Goal: Task Accomplishment & Management: Use online tool/utility

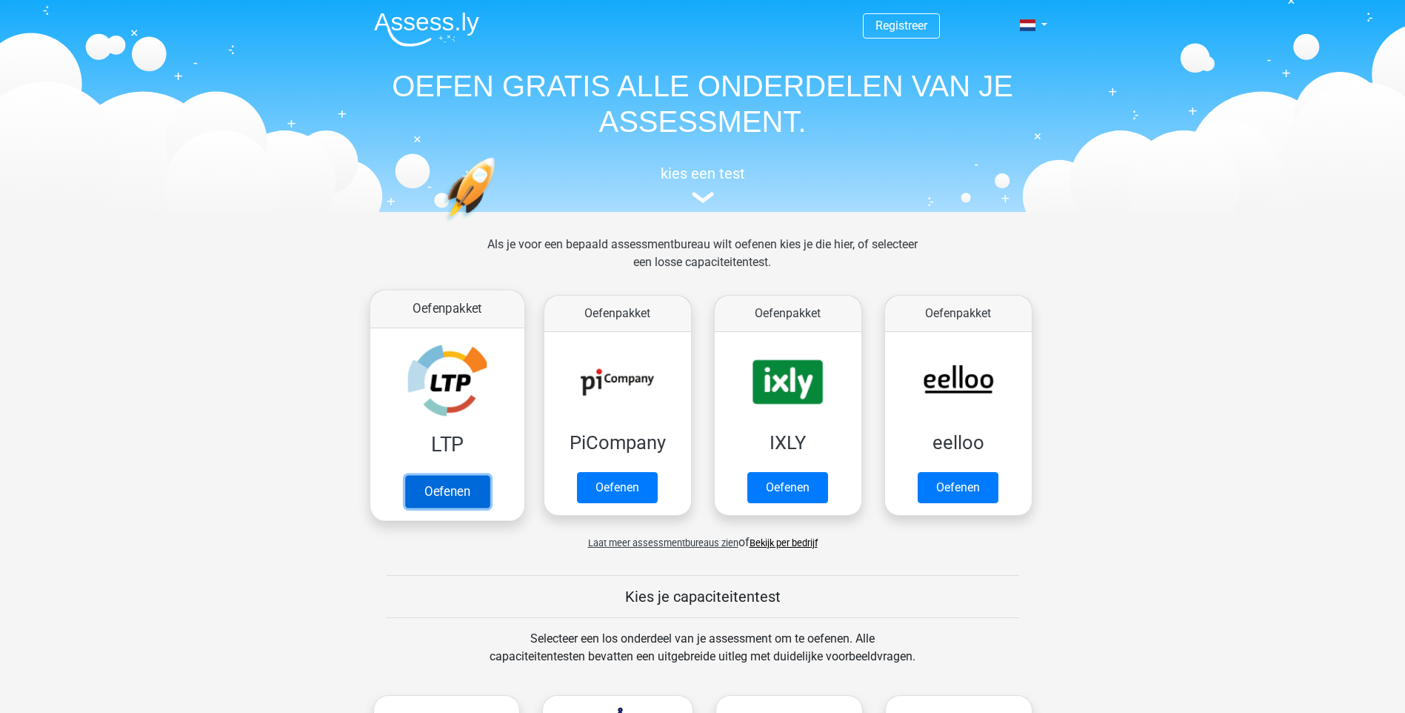
click at [451, 488] on link "Oefenen" at bounding box center [446, 491] width 84 height 33
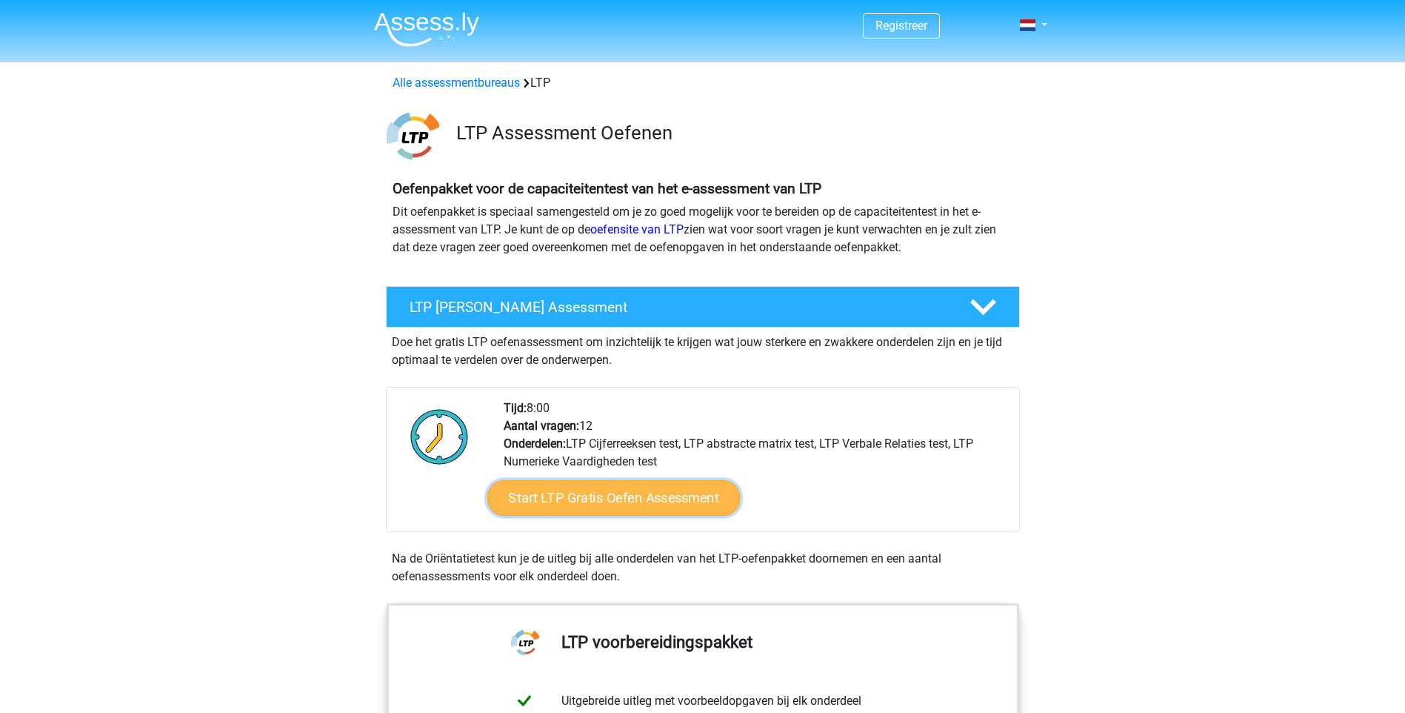
click at [660, 496] on link "Start LTP Gratis Oefen Assessment" at bounding box center [613, 498] width 253 height 36
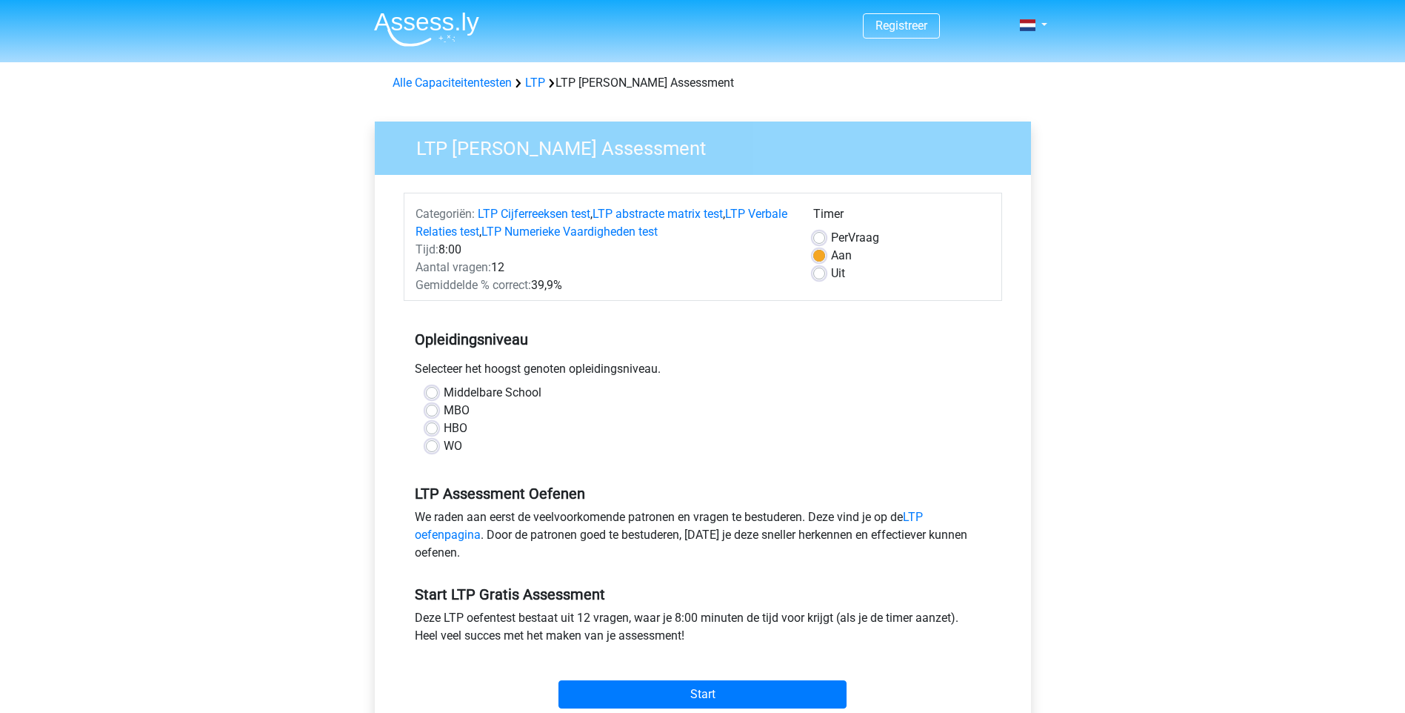
click at [444, 424] on label "HBO" at bounding box center [456, 428] width 24 height 18
click at [433, 424] on input "HBO" at bounding box center [432, 426] width 12 height 15
radio input "true"
click at [677, 688] on input "Start" at bounding box center [703, 694] width 288 height 28
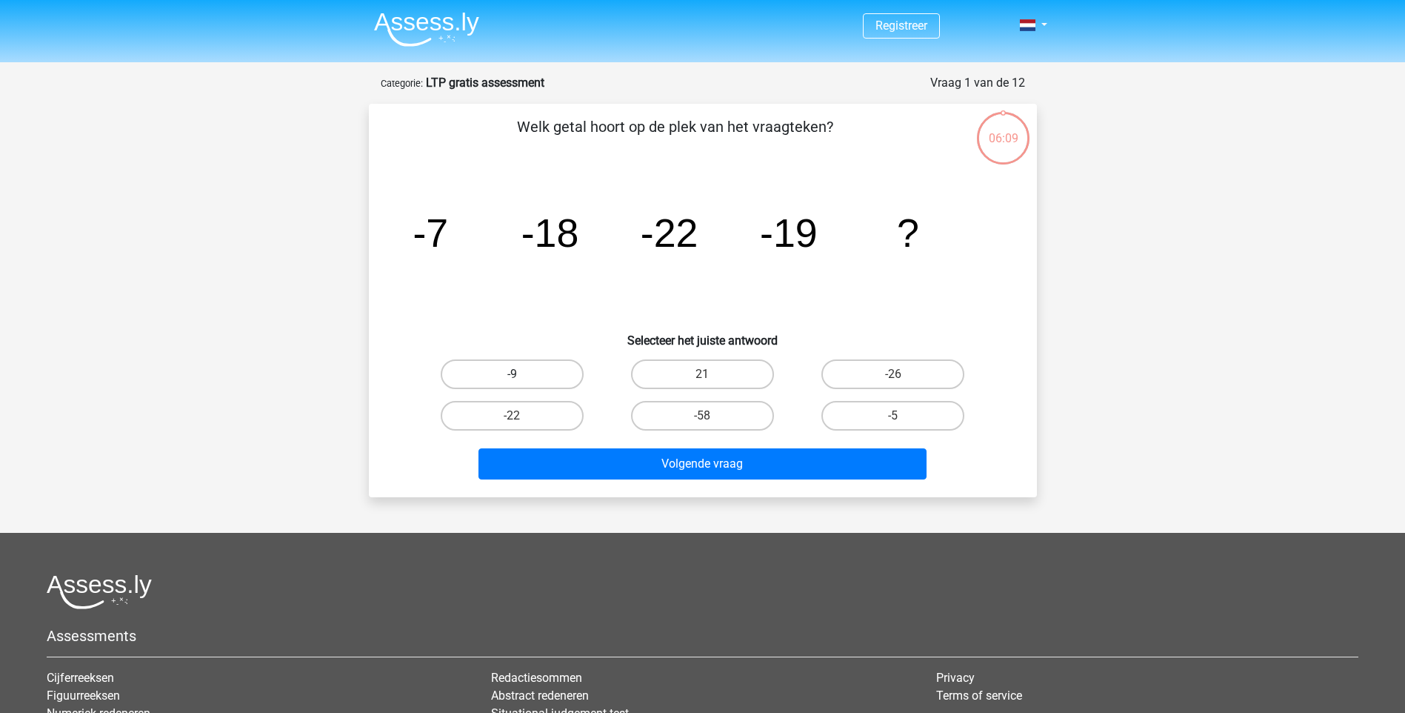
click at [528, 375] on label "-9" at bounding box center [512, 374] width 143 height 30
click at [522, 375] on input "-9" at bounding box center [517, 379] width 10 height 10
radio input "true"
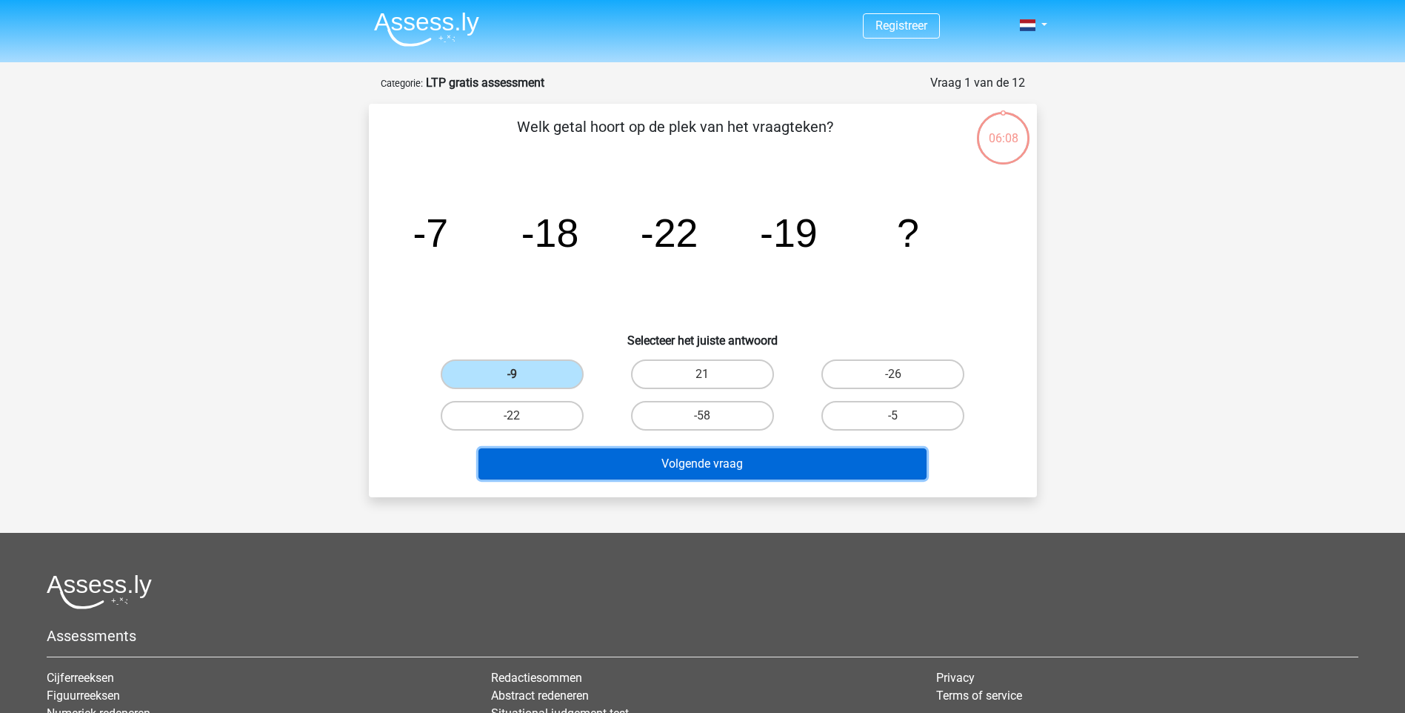
click at [689, 472] on button "Volgende vraag" at bounding box center [703, 463] width 448 height 31
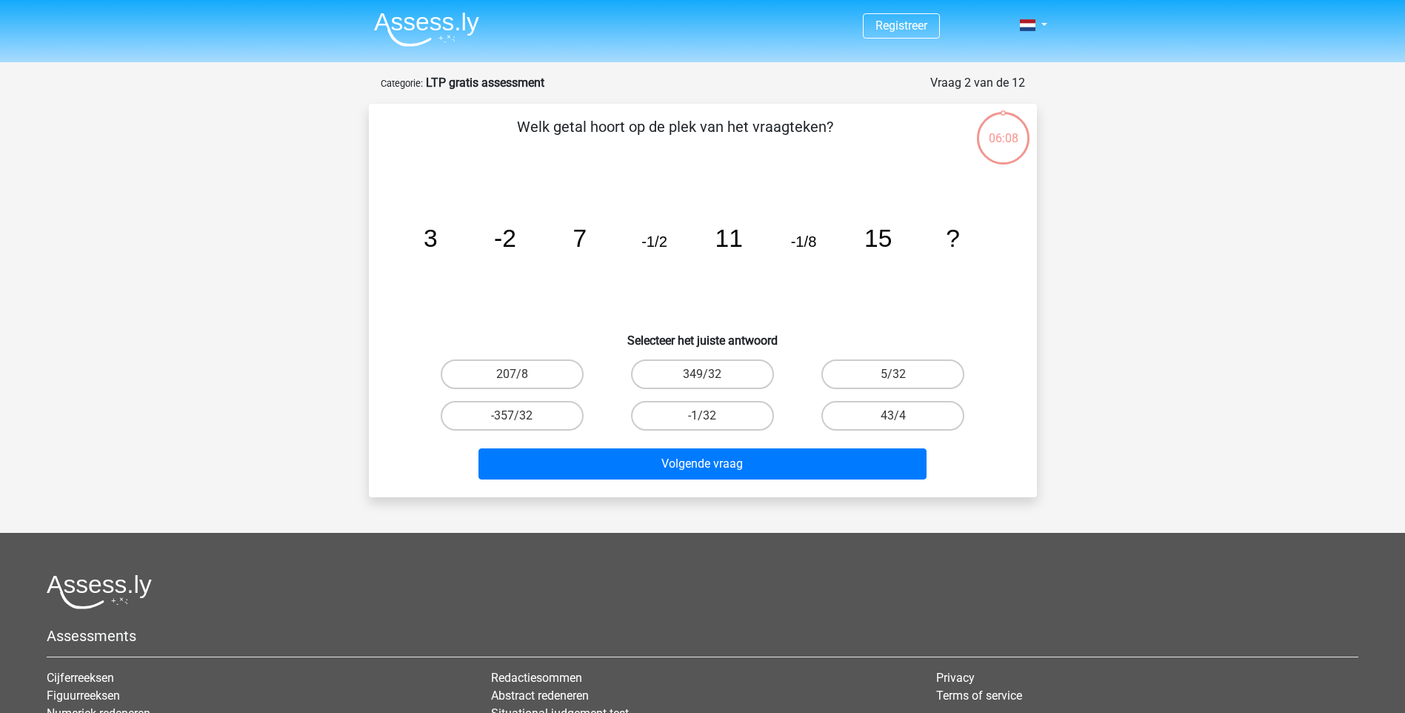
scroll to position [74, 0]
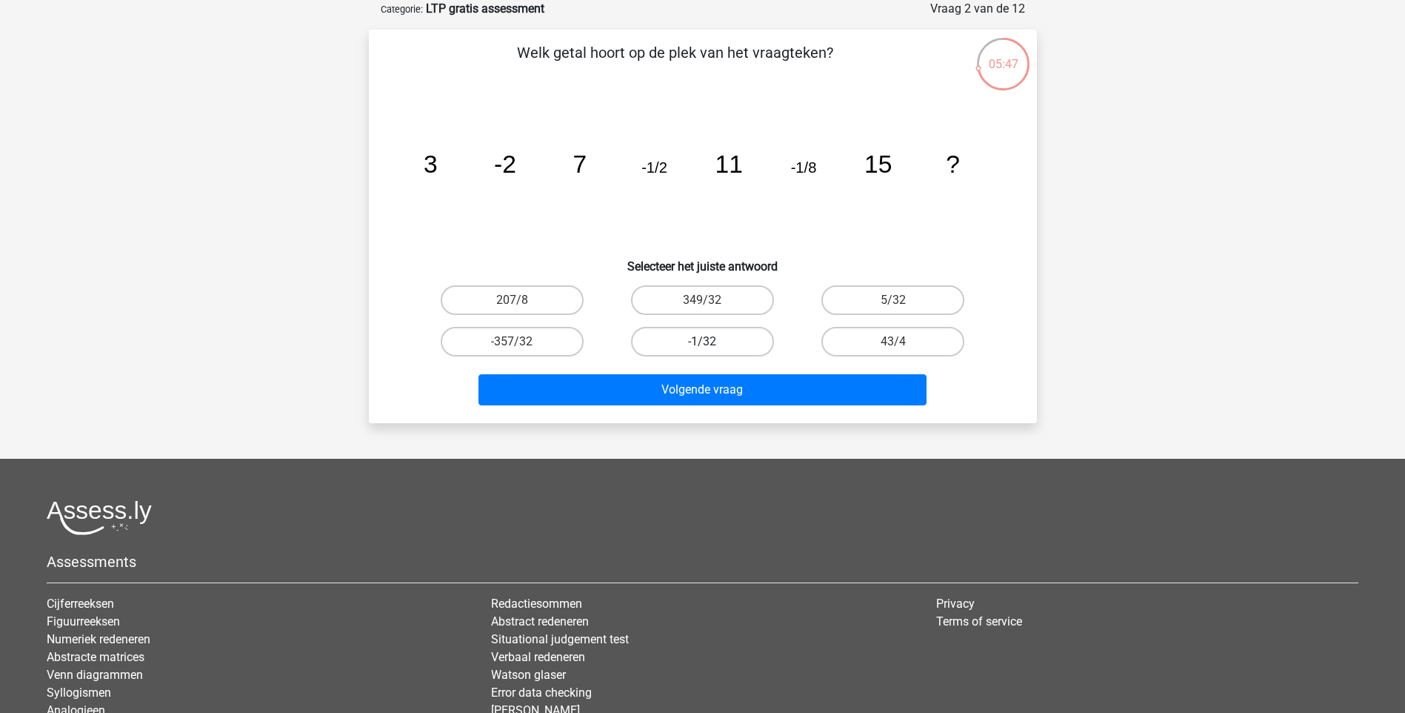
click at [699, 342] on label "-1/32" at bounding box center [702, 342] width 143 height 30
click at [702, 342] on input "-1/32" at bounding box center [707, 347] width 10 height 10
radio input "true"
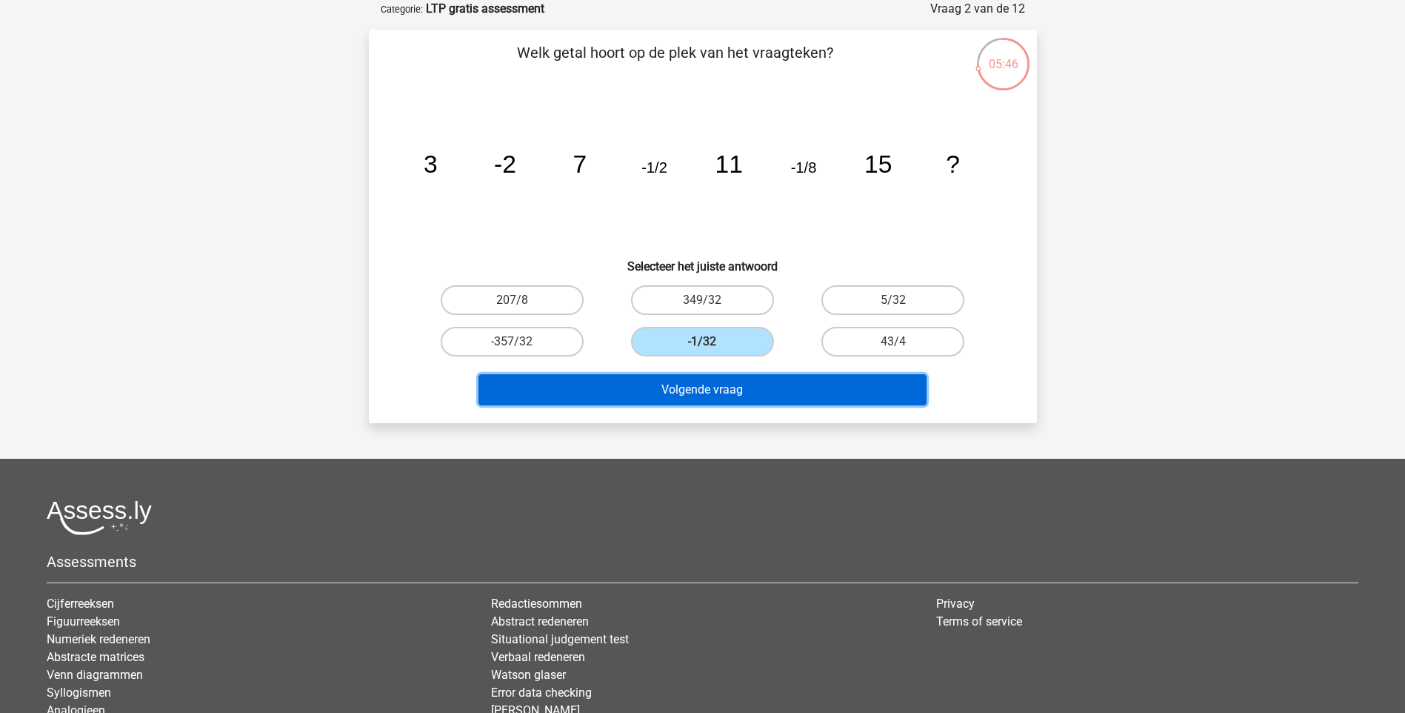
click at [700, 386] on button "Volgende vraag" at bounding box center [703, 389] width 448 height 31
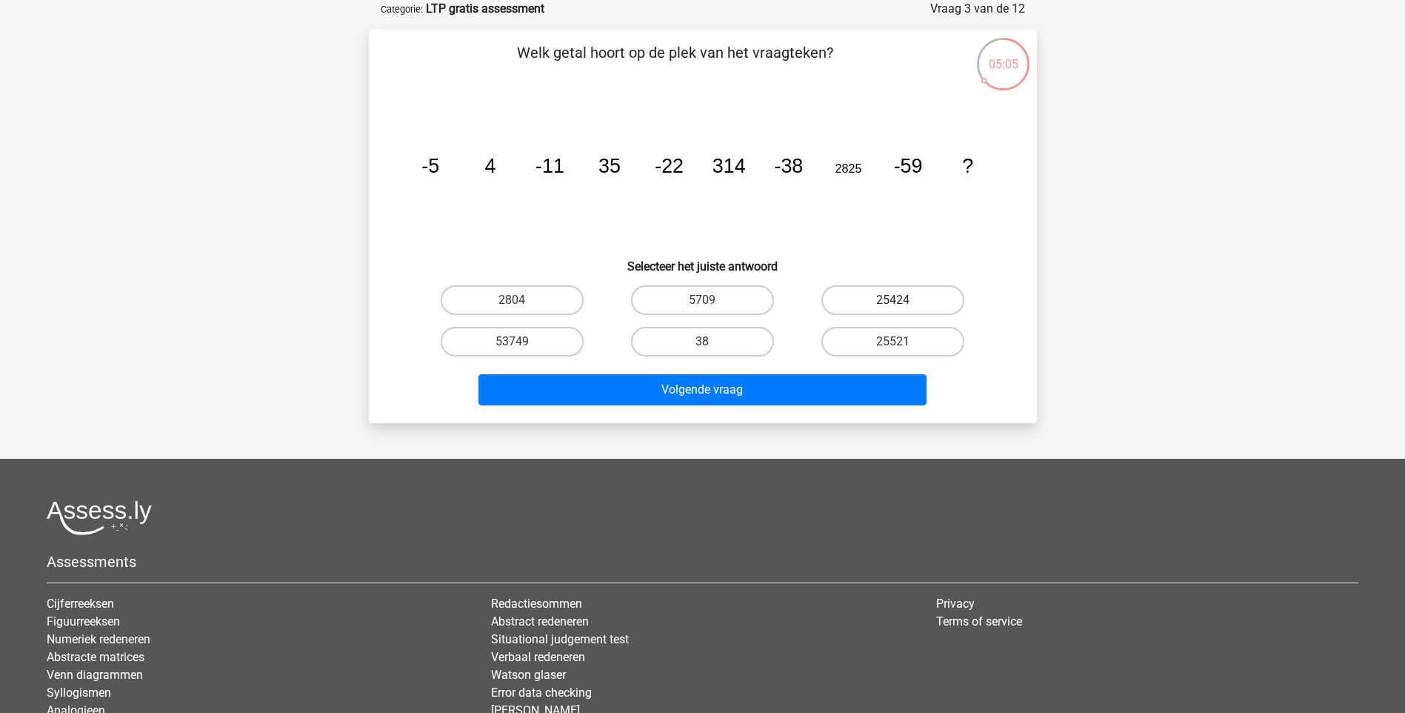
click at [897, 296] on label "25424" at bounding box center [893, 300] width 143 height 30
click at [897, 300] on input "25424" at bounding box center [898, 305] width 10 height 10
radio input "true"
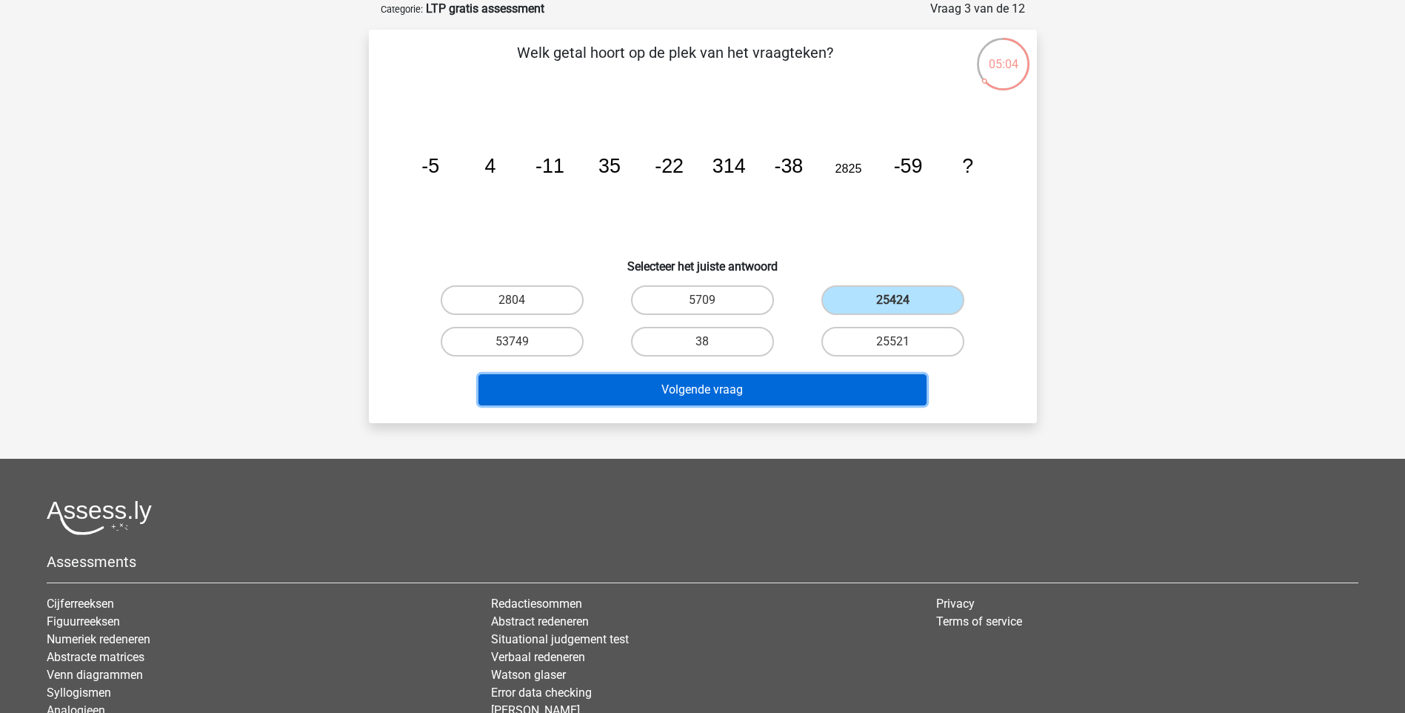
click at [774, 387] on button "Volgende vraag" at bounding box center [703, 389] width 448 height 31
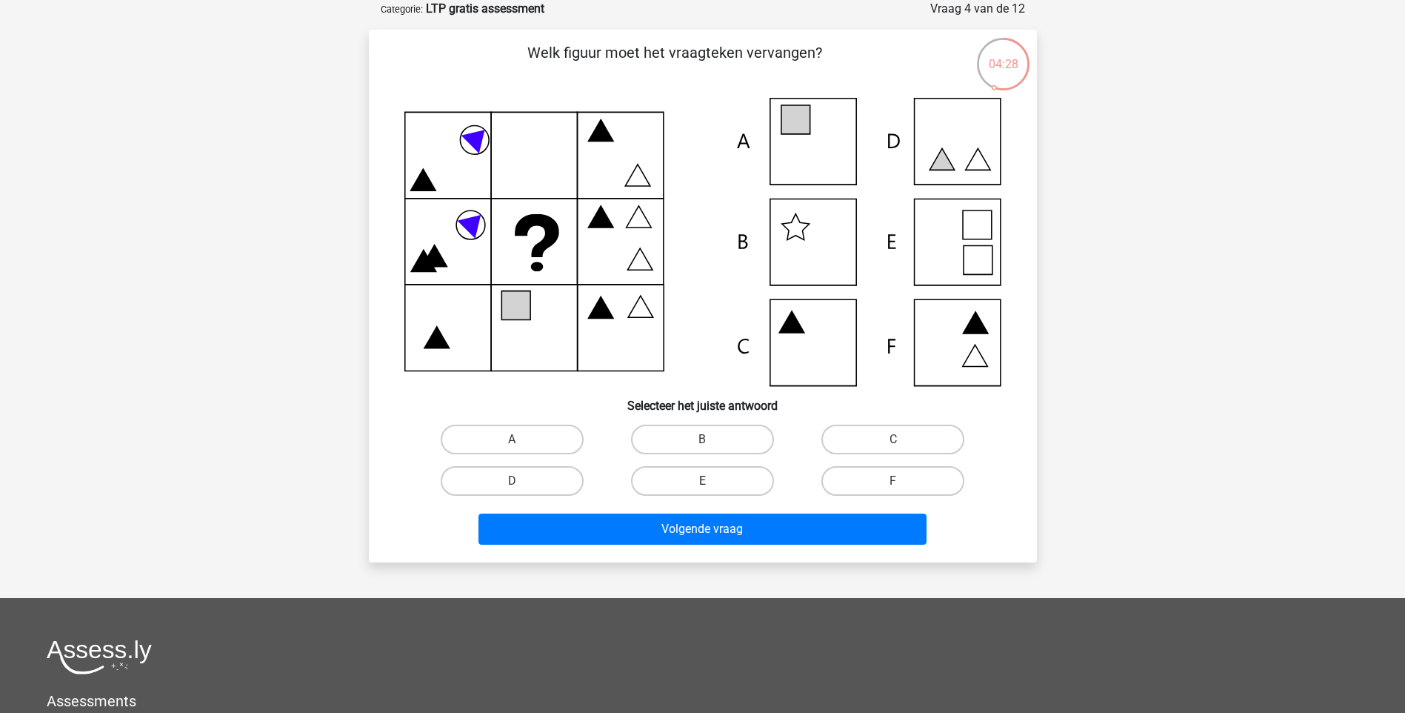
click at [685, 482] on label "E" at bounding box center [702, 481] width 143 height 30
click at [702, 482] on input "E" at bounding box center [707, 486] width 10 height 10
radio input "true"
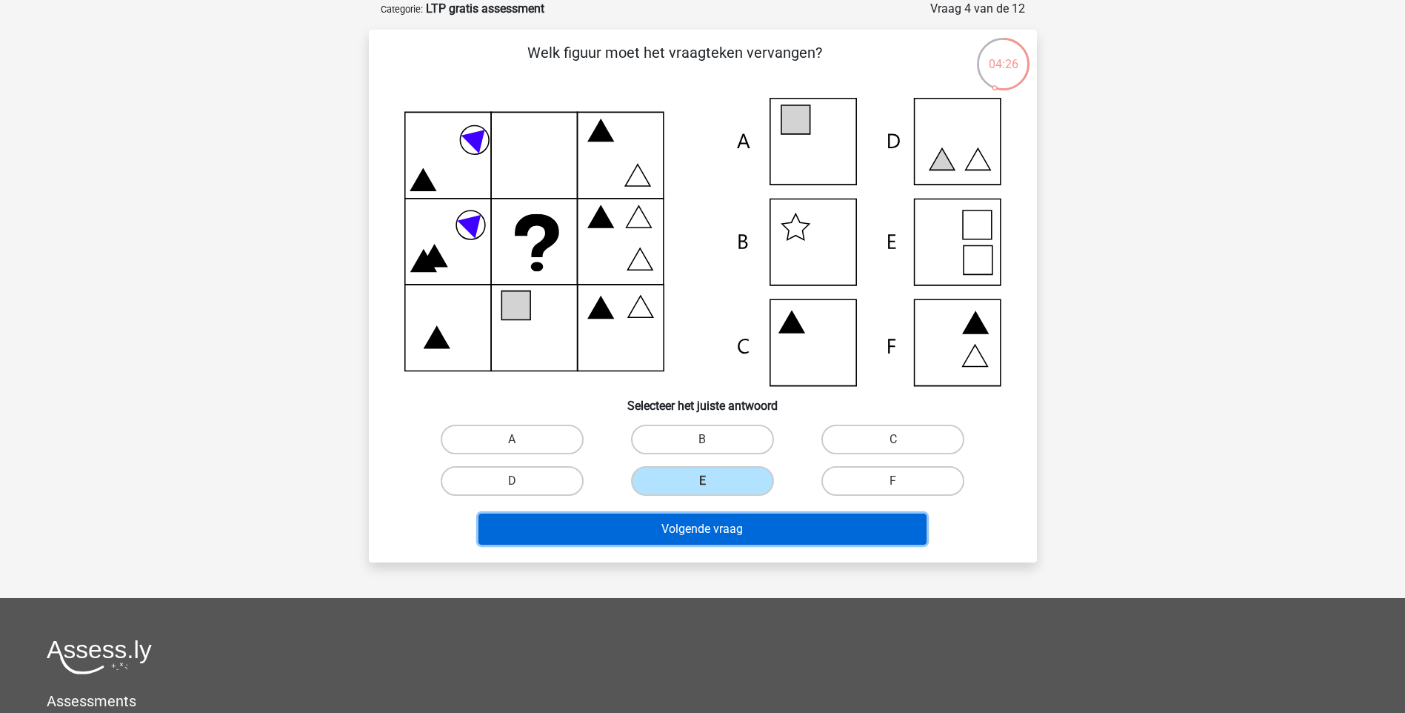
click at [696, 532] on button "Volgende vraag" at bounding box center [703, 528] width 448 height 31
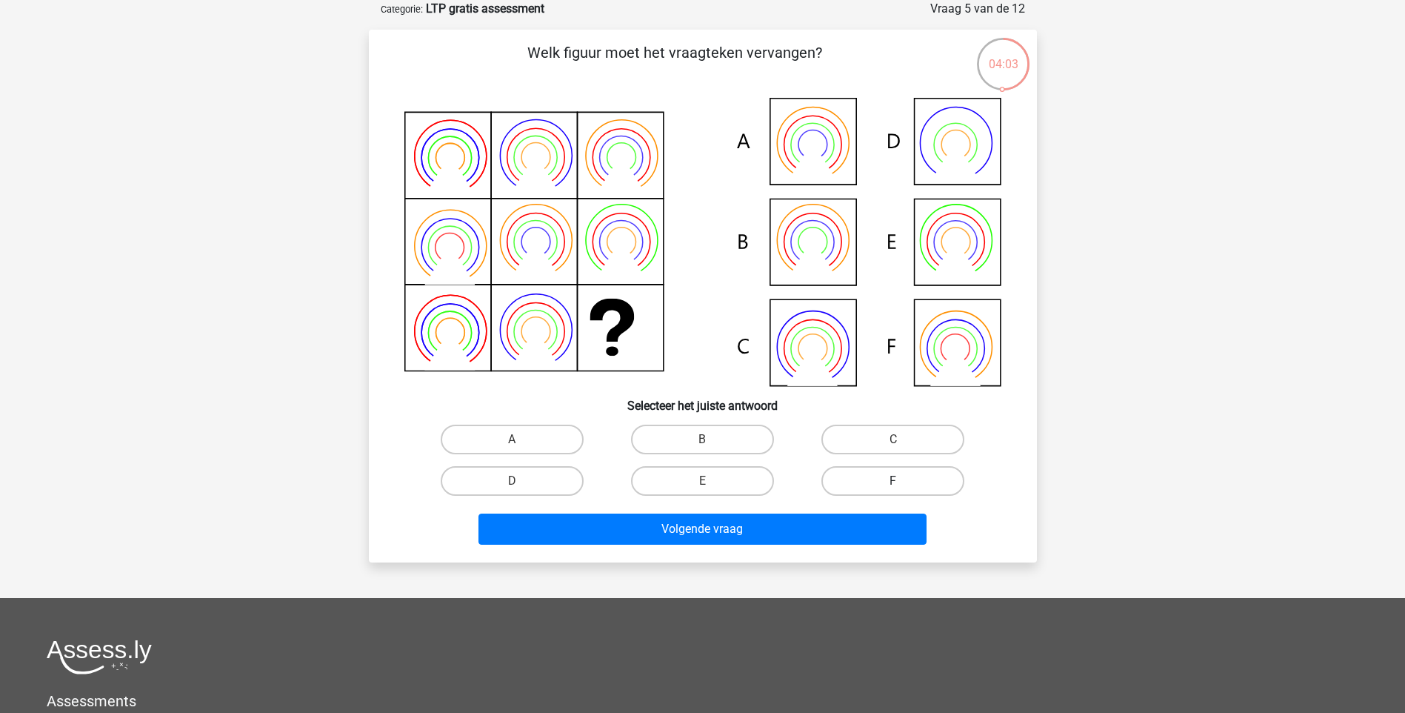
click at [882, 476] on label "F" at bounding box center [893, 481] width 143 height 30
click at [893, 481] on input "F" at bounding box center [898, 486] width 10 height 10
radio input "true"
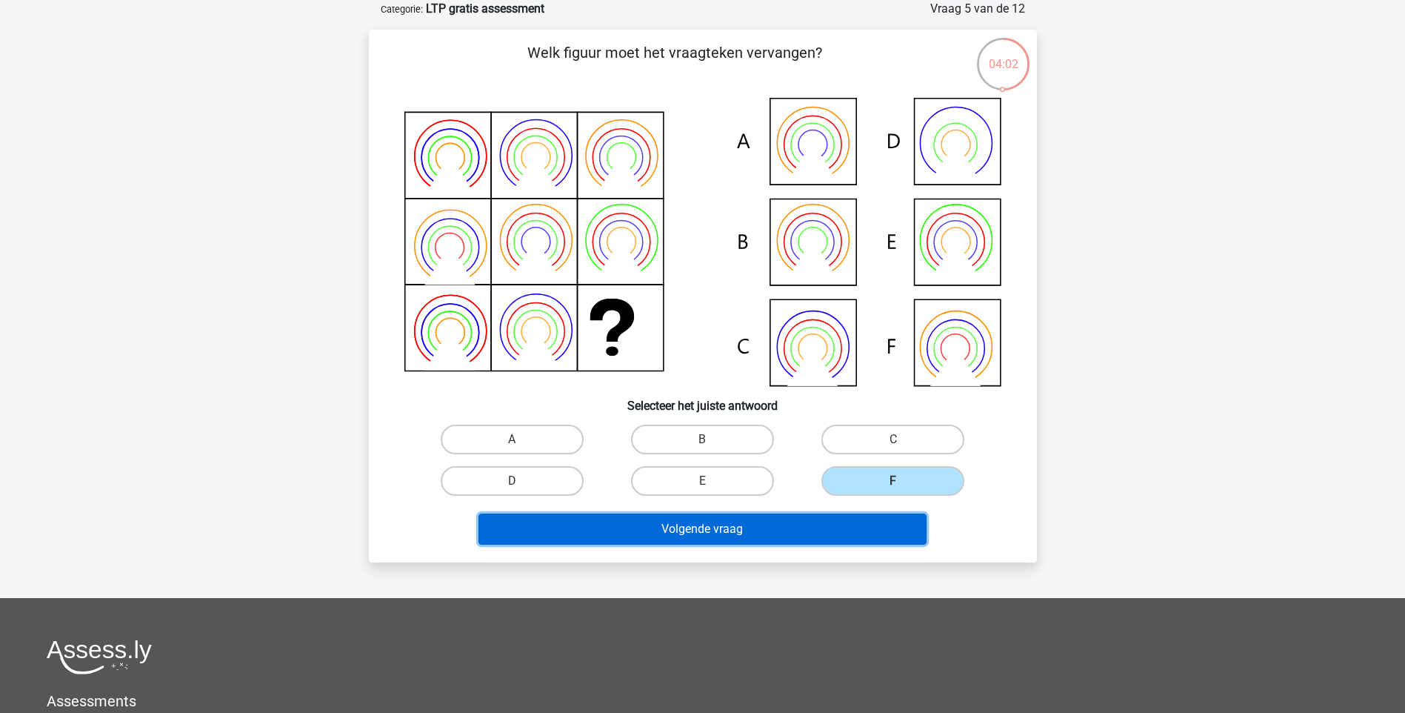
click at [776, 533] on button "Volgende vraag" at bounding box center [703, 528] width 448 height 31
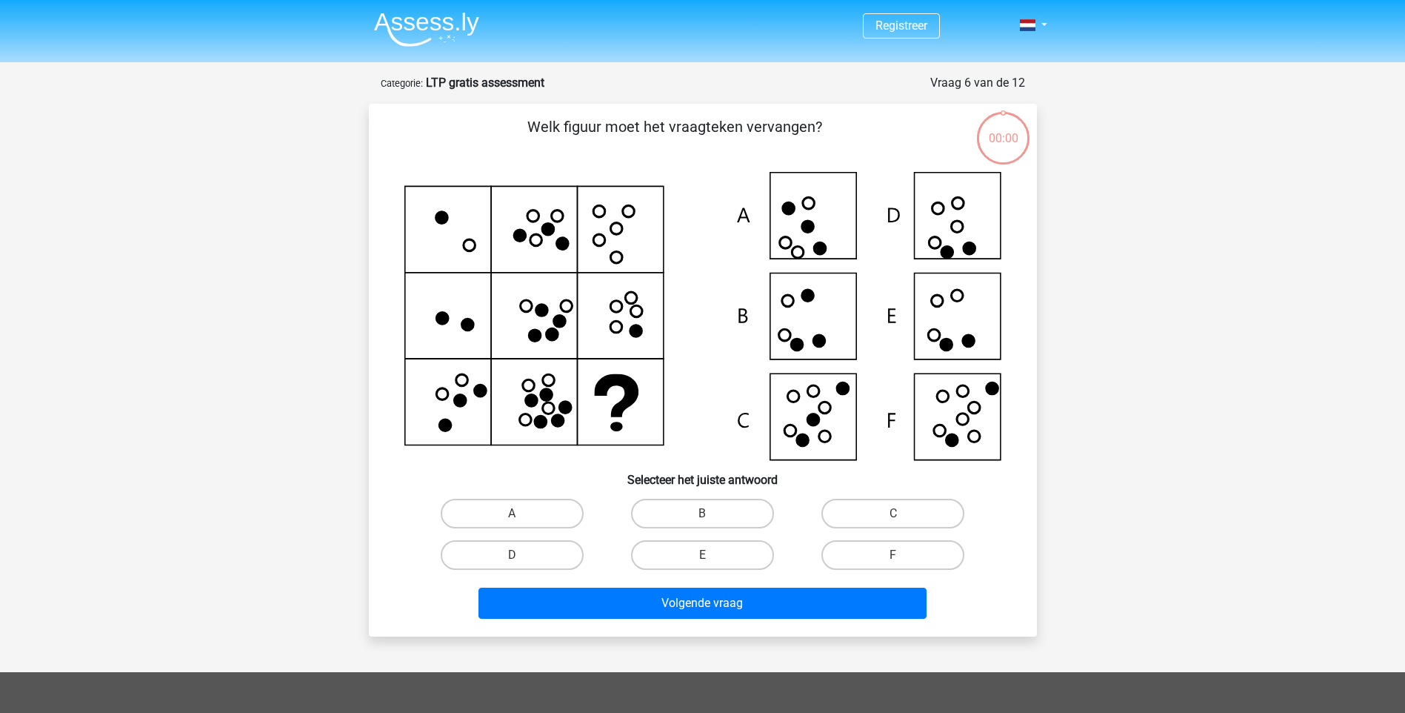
scroll to position [74, 0]
